Goal: Task Accomplishment & Management: Manage account settings

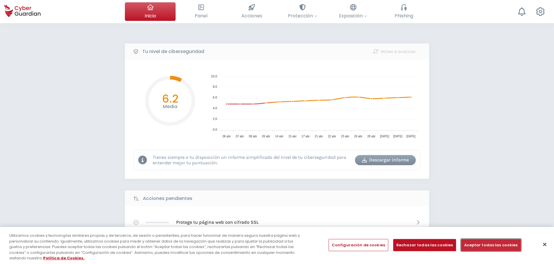
click at [485, 246] on button "Aceptar todas las cookies" at bounding box center [491, 245] width 60 height 12
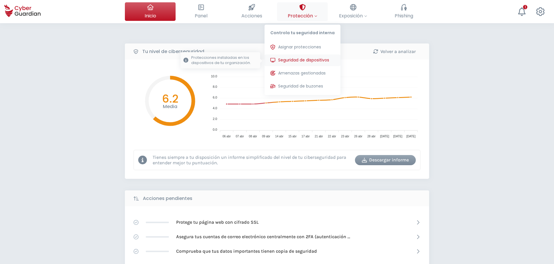
click at [297, 59] on span "Seguridad de dispositivos" at bounding box center [303, 60] width 51 height 6
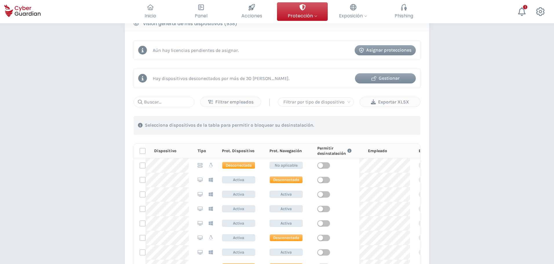
scroll to position [232, 0]
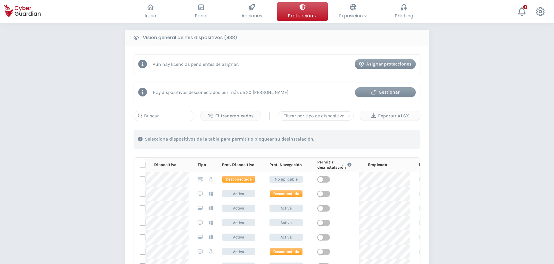
click at [383, 93] on div "Gestionar" at bounding box center [385, 92] width 52 height 7
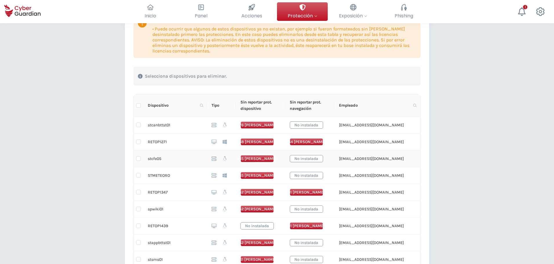
scroll to position [87, 0]
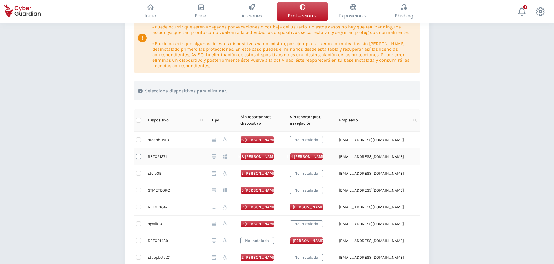
click at [139, 157] on input "checkbox" at bounding box center [138, 156] width 5 height 5
checkbox input "true"
click at [171, 118] on span "Dispositivo" at bounding box center [173, 120] width 50 height 6
click at [164, 121] on span "Dispositivo" at bounding box center [173, 120] width 50 height 6
click at [138, 120] on input "Select all" at bounding box center [138, 120] width 5 height 5
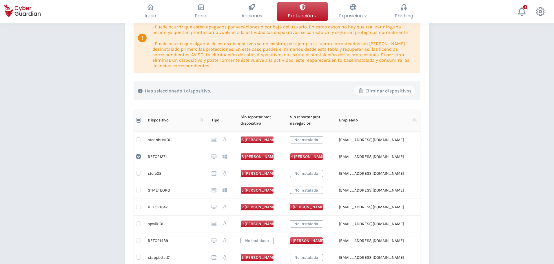
checkbox input "true"
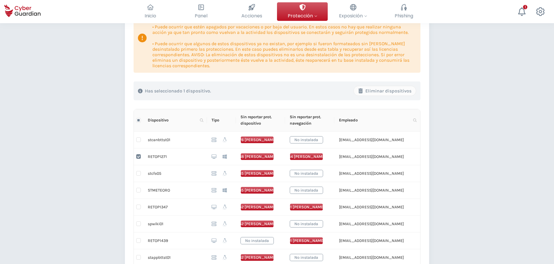
checkbox input "true"
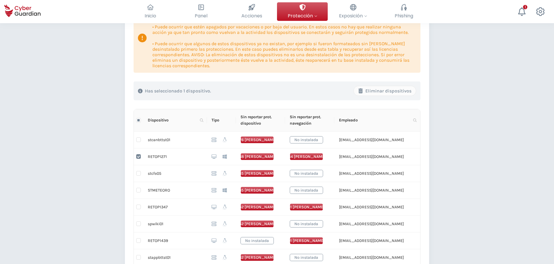
checkbox input "true"
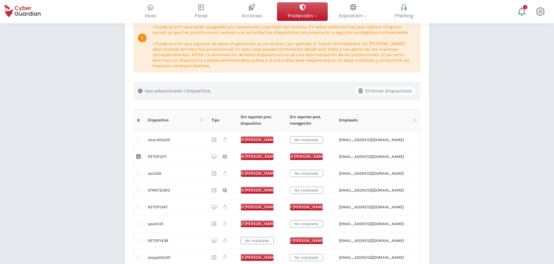
checkbox input "true"
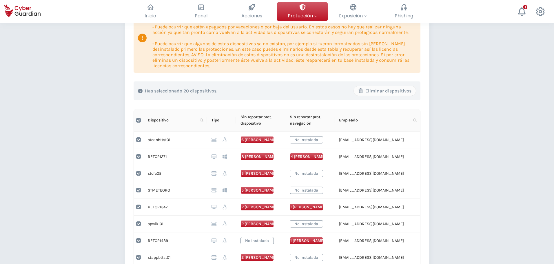
drag, startPoint x: 138, startPoint y: 120, endPoint x: 138, endPoint y: 124, distance: 3.8
click at [138, 120] on input "Select all" at bounding box center [138, 120] width 5 height 5
checkbox input "false"
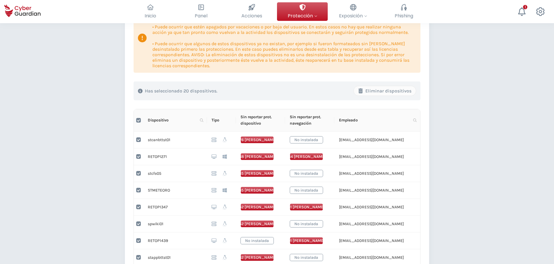
checkbox input "false"
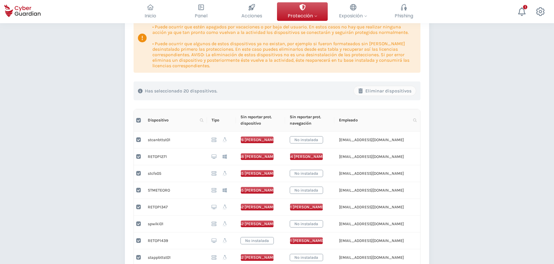
checkbox input "false"
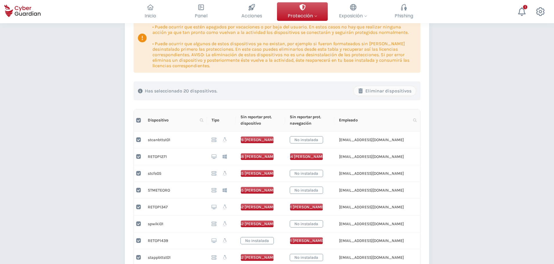
checkbox input "false"
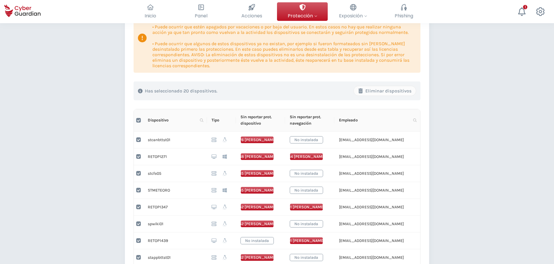
checkbox input "false"
click at [157, 120] on span "Dispositivo" at bounding box center [173, 120] width 50 height 6
click at [202, 120] on icon at bounding box center [201, 119] width 3 height 3
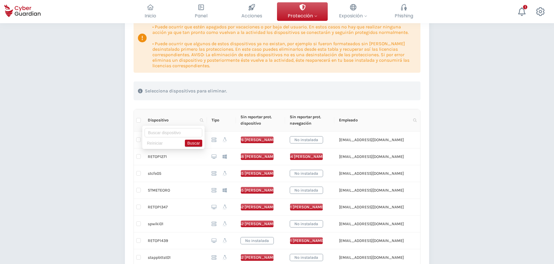
click at [221, 106] on div "En esta tabla se muestran los dispositivos instalados cuyas protecciones llevan…" at bounding box center [276, 244] width 287 height 483
click at [213, 120] on th "Tipo" at bounding box center [221, 120] width 29 height 22
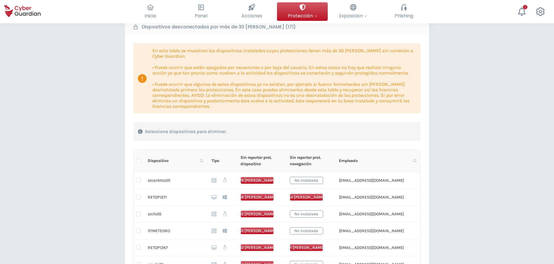
scroll to position [0, 0]
